Goal: Transaction & Acquisition: Purchase product/service

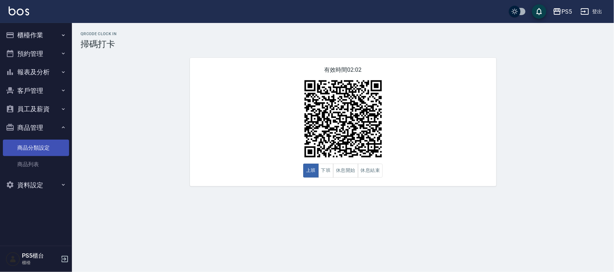
click at [40, 151] on link "商品分類設定" at bounding box center [36, 148] width 66 height 17
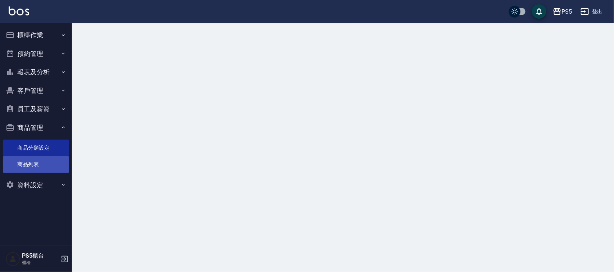
click at [38, 161] on link "商品列表" at bounding box center [36, 164] width 66 height 17
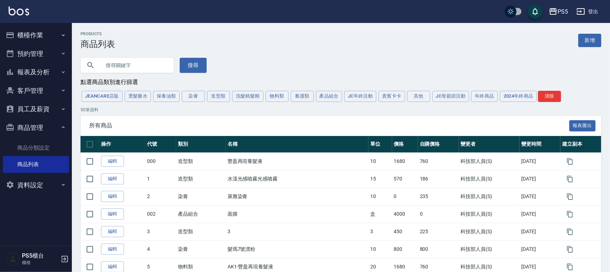
click at [159, 60] on input "text" at bounding box center [135, 65] width 68 height 19
type input "ㄕ"
click at [299, 102] on button "養護類" at bounding box center [302, 96] width 23 height 11
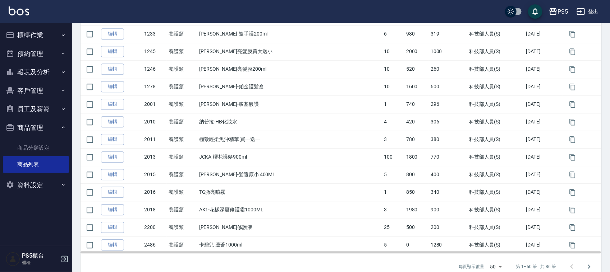
scroll to position [800, 0]
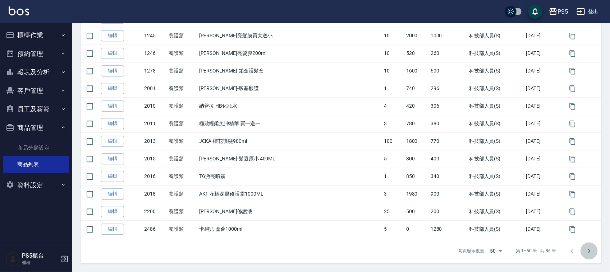
click at [593, 252] on icon "Go to next page" at bounding box center [589, 251] width 9 height 9
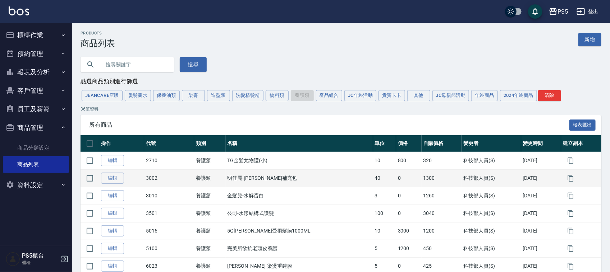
scroll to position [0, 0]
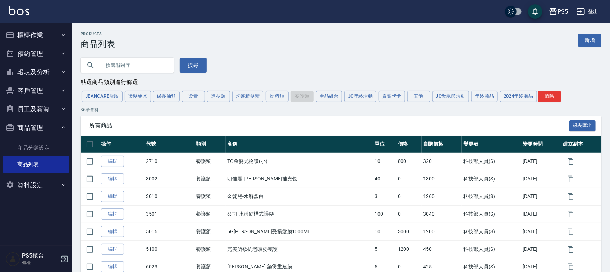
click at [146, 65] on input "text" at bounding box center [135, 65] width 68 height 19
click at [40, 33] on button "櫃檯作業" at bounding box center [36, 35] width 66 height 19
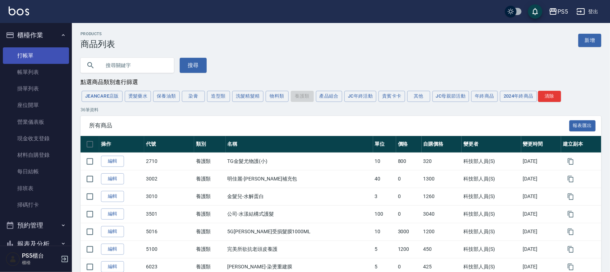
click at [44, 54] on link "打帳單" at bounding box center [36, 55] width 66 height 17
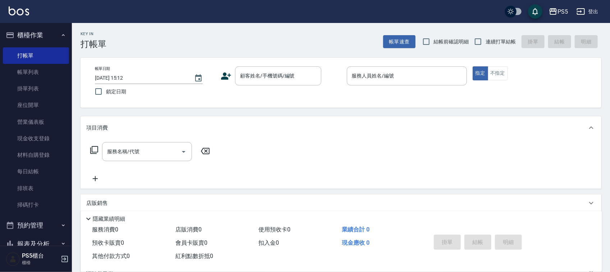
click at [90, 200] on p "店販銷售" at bounding box center [97, 204] width 22 height 8
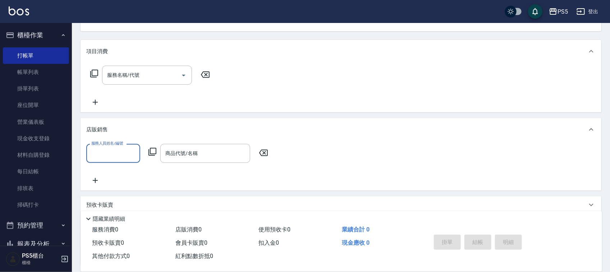
scroll to position [90, 0]
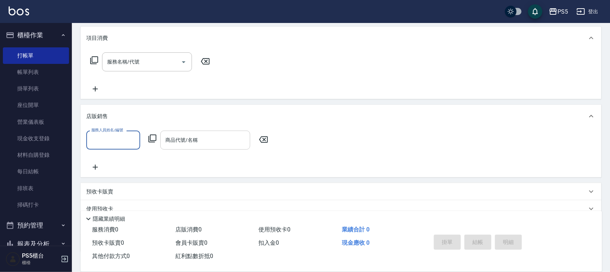
click at [173, 143] on div "商品代號/名稱 商品代號/名稱" at bounding box center [205, 140] width 90 height 19
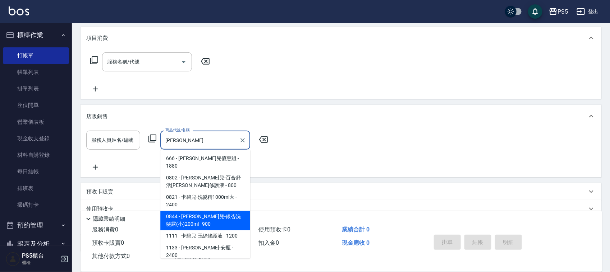
type input "[PERSON_NAME]"
